Goal: Navigation & Orientation: Find specific page/section

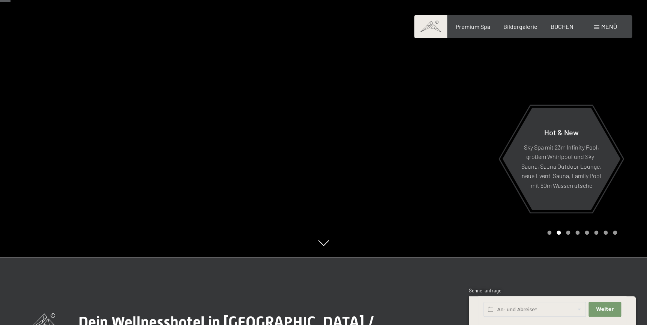
click at [550, 233] on div "Carousel Page 1" at bounding box center [550, 233] width 4 height 4
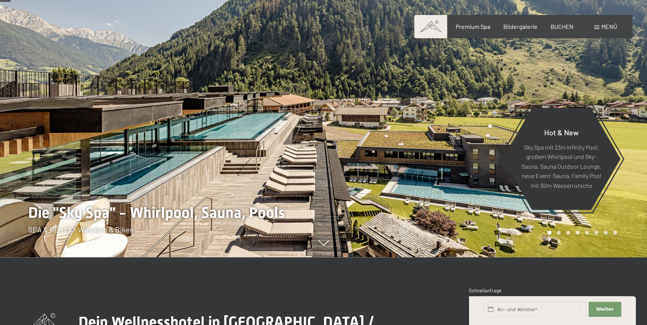
click at [559, 231] on div "Carousel Page 2" at bounding box center [559, 233] width 4 height 4
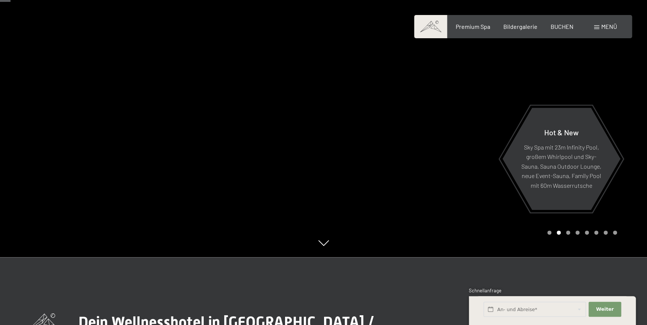
click at [568, 233] on div "Carousel Page 3" at bounding box center [568, 233] width 4 height 4
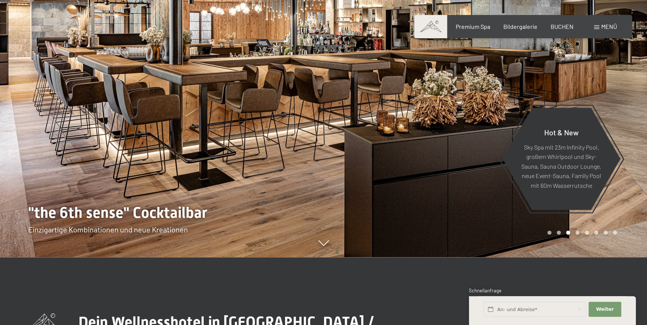
click at [559, 232] on div "Carousel Page 2" at bounding box center [559, 233] width 4 height 4
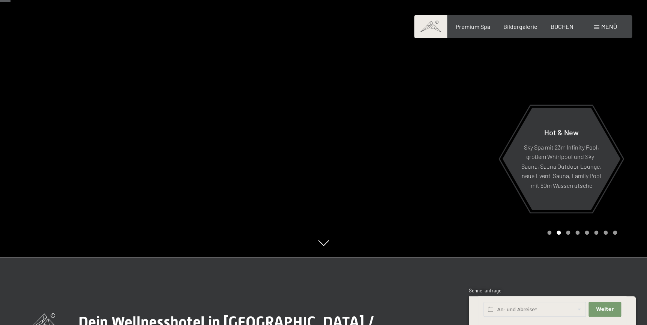
click at [568, 232] on div "Carousel Page 3" at bounding box center [568, 233] width 4 height 4
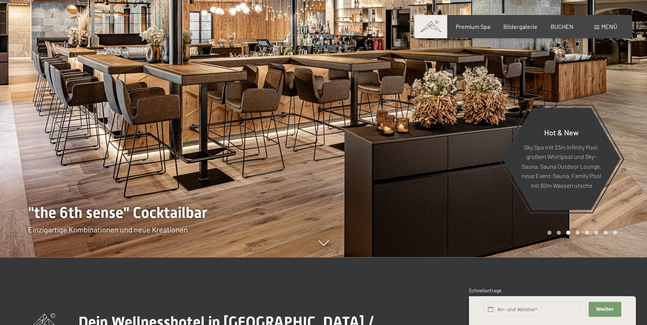
click at [558, 233] on div "Carousel Page 2" at bounding box center [559, 233] width 4 height 4
click at [578, 233] on div "Carousel Page 4" at bounding box center [578, 233] width 4 height 4
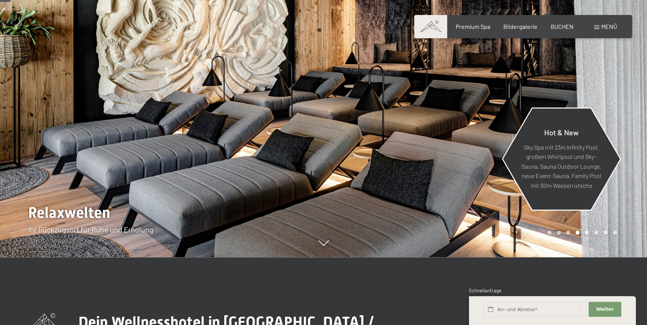
click at [564, 137] on div "Hot & New" at bounding box center [561, 135] width 81 height 15
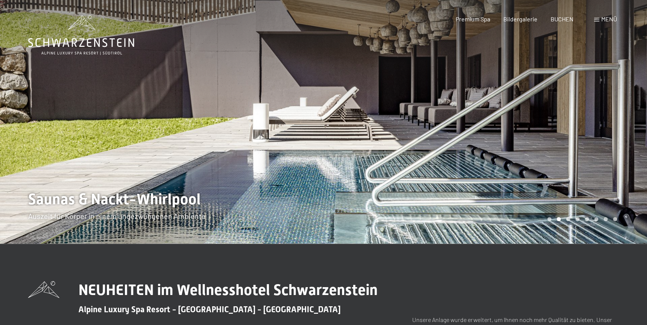
click at [577, 220] on div "Carousel Page 4" at bounding box center [578, 219] width 4 height 4
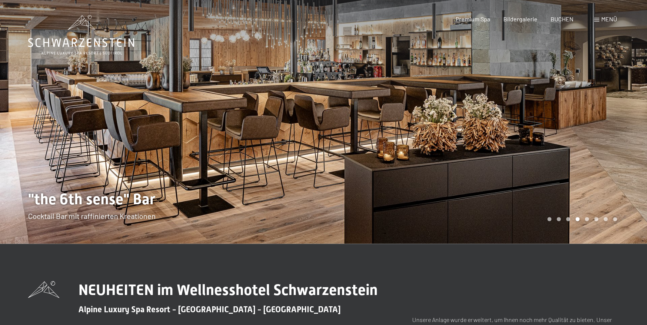
click at [586, 218] on div "Carousel Page 5" at bounding box center [587, 219] width 4 height 4
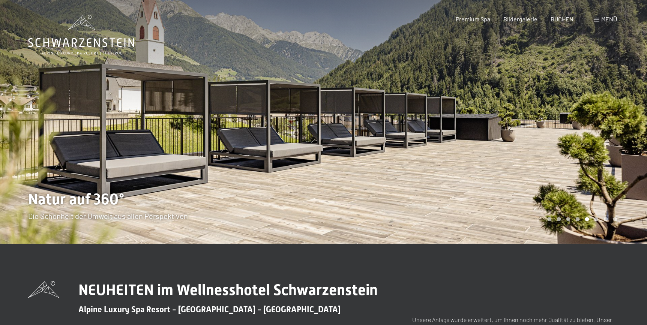
click at [596, 218] on div "Carousel Page 6" at bounding box center [597, 219] width 4 height 4
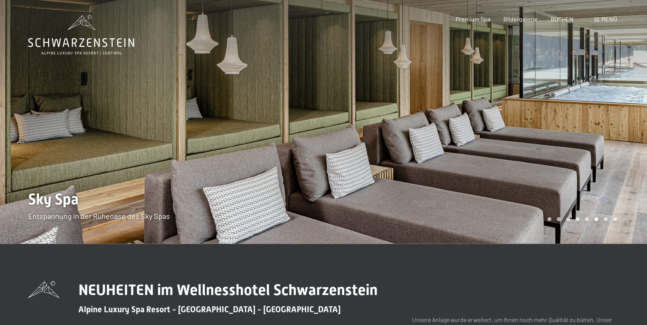
click at [604, 218] on div "Carousel Page 7" at bounding box center [606, 219] width 4 height 4
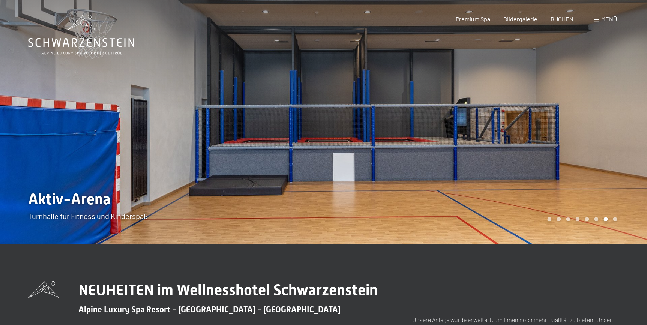
click at [616, 217] on div at bounding box center [486, 122] width 324 height 244
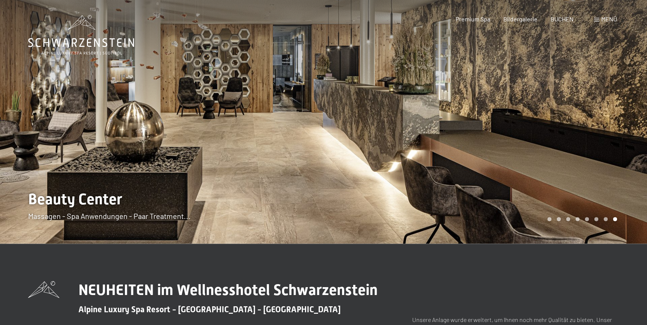
click at [568, 220] on div "Carousel Page 3" at bounding box center [568, 219] width 4 height 4
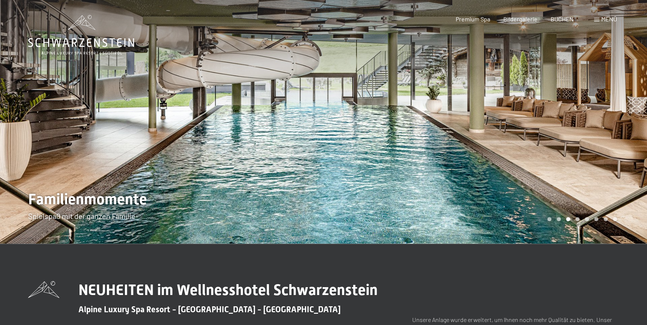
click at [560, 219] on div "Carousel Page 2" at bounding box center [559, 219] width 4 height 4
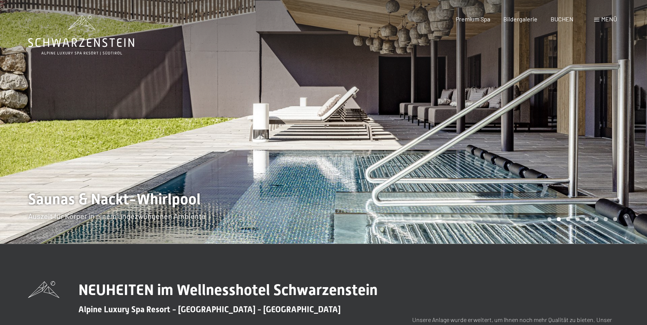
click at [550, 218] on div "Carousel Page 1" at bounding box center [550, 219] width 4 height 4
